Goal: Information Seeking & Learning: Learn about a topic

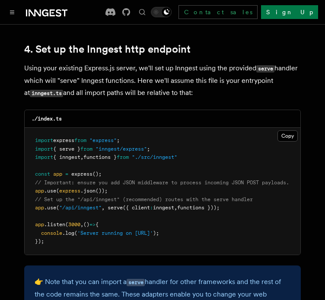
scroll to position [1318, 0]
click at [12, 11] on icon "Toggle navigation" at bounding box center [12, 12] width 4 height 4
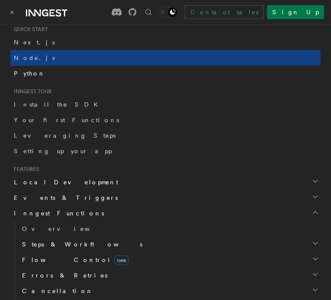
scroll to position [0, 0]
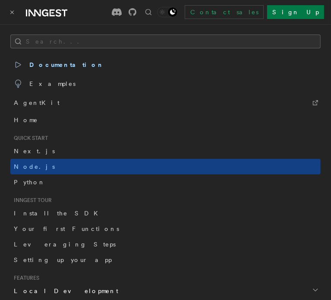
click at [66, 42] on button "Search..." at bounding box center [165, 42] width 311 height 14
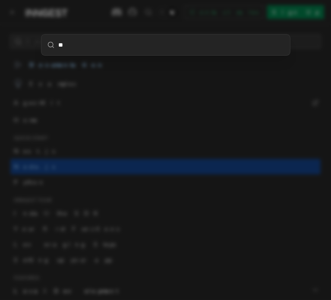
type input "***"
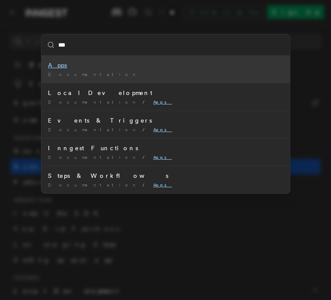
click at [55, 68] on mark "Apps" at bounding box center [57, 65] width 19 height 7
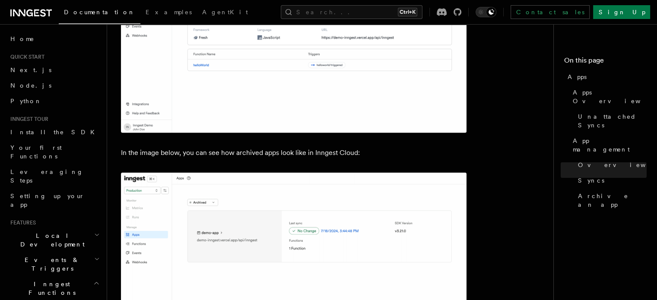
scroll to position [2263, 0]
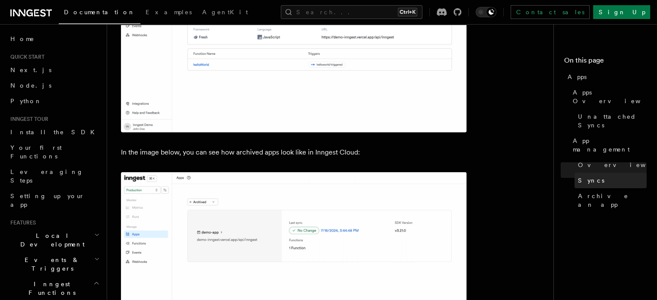
click at [325, 176] on span "Syncs" at bounding box center [591, 180] width 26 height 9
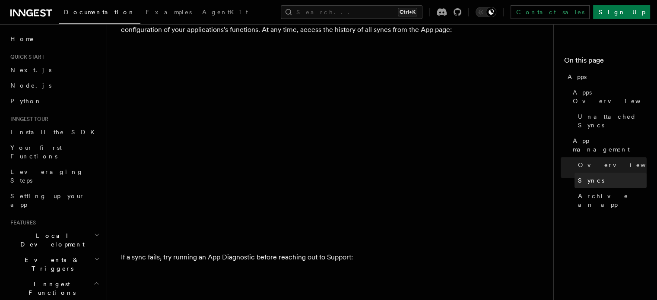
scroll to position [1088, 0]
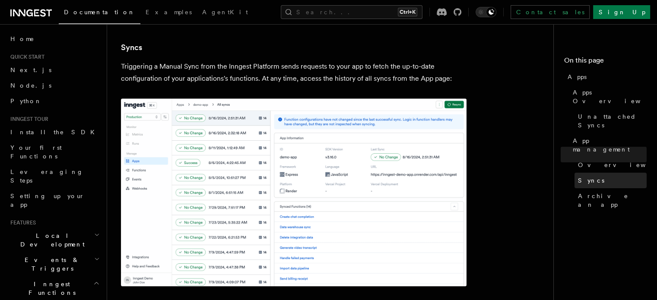
click at [325, 176] on span "Syncs" at bounding box center [591, 180] width 26 height 9
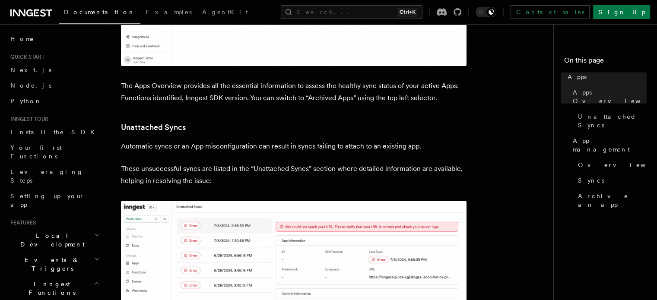
scroll to position [543, 0]
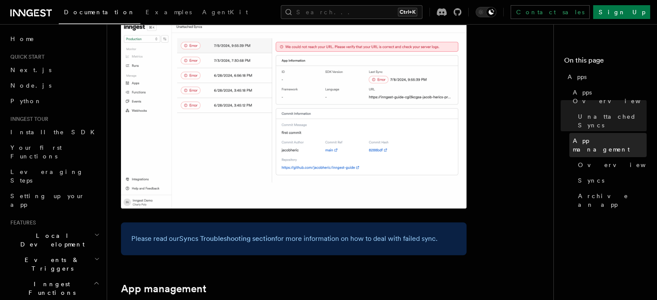
click at [325, 137] on span "App management" at bounding box center [610, 145] width 74 height 17
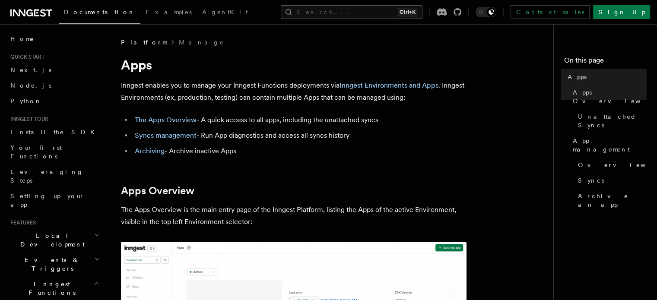
click at [325, 9] on button "Search... Ctrl+K" at bounding box center [352, 12] width 142 height 14
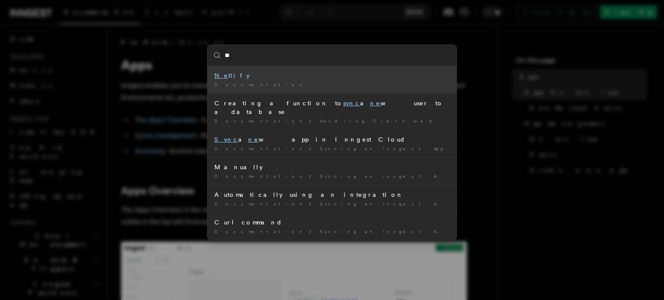
type input "*"
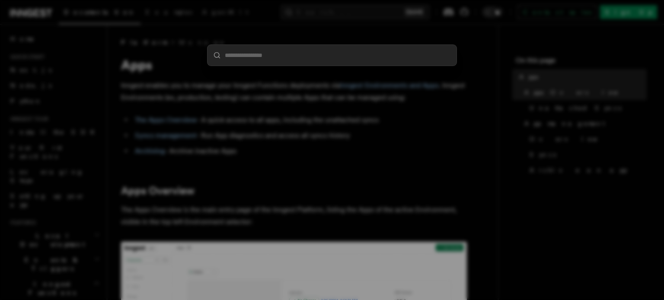
click at [323, 119] on div at bounding box center [332, 150] width 664 height 300
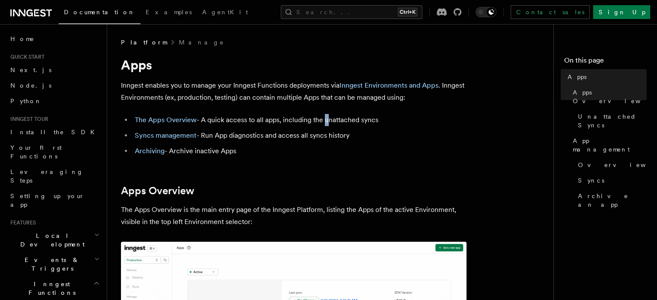
click at [323, 119] on li "The Apps Overview - A quick access to all apps, including the unattached syncs" at bounding box center [299, 120] width 334 height 12
click at [169, 134] on link "Syncs management" at bounding box center [166, 135] width 62 height 8
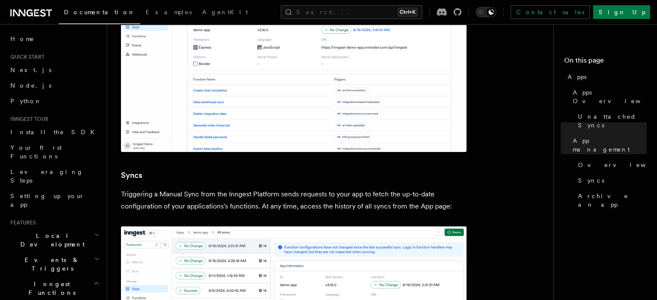
scroll to position [1088, 0]
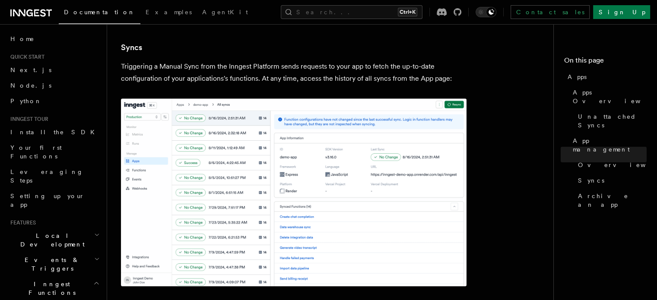
click at [295, 153] on img at bounding box center [294, 193] width 346 height 188
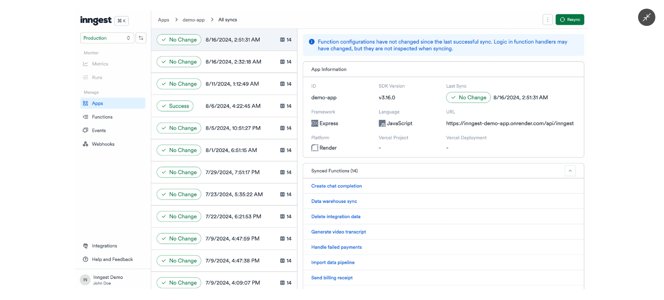
click at [325, 13] on icon "Minimize image" at bounding box center [647, 18] width 10 height 10
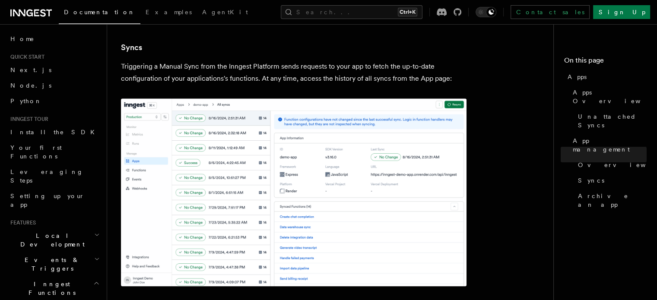
click at [325, 44] on h3 "Syncs" at bounding box center [294, 47] width 346 height 12
click at [325, 11] on button "Search... Ctrl+K" at bounding box center [352, 12] width 142 height 14
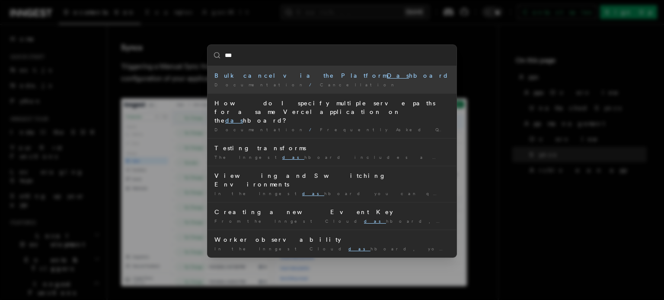
type input "***"
click at [325, 19] on div "*** Bulk cancel via the Platform Das hboard Documentation / Cancellation / How …" at bounding box center [332, 150] width 664 height 300
